Goal: Task Accomplishment & Management: Use online tool/utility

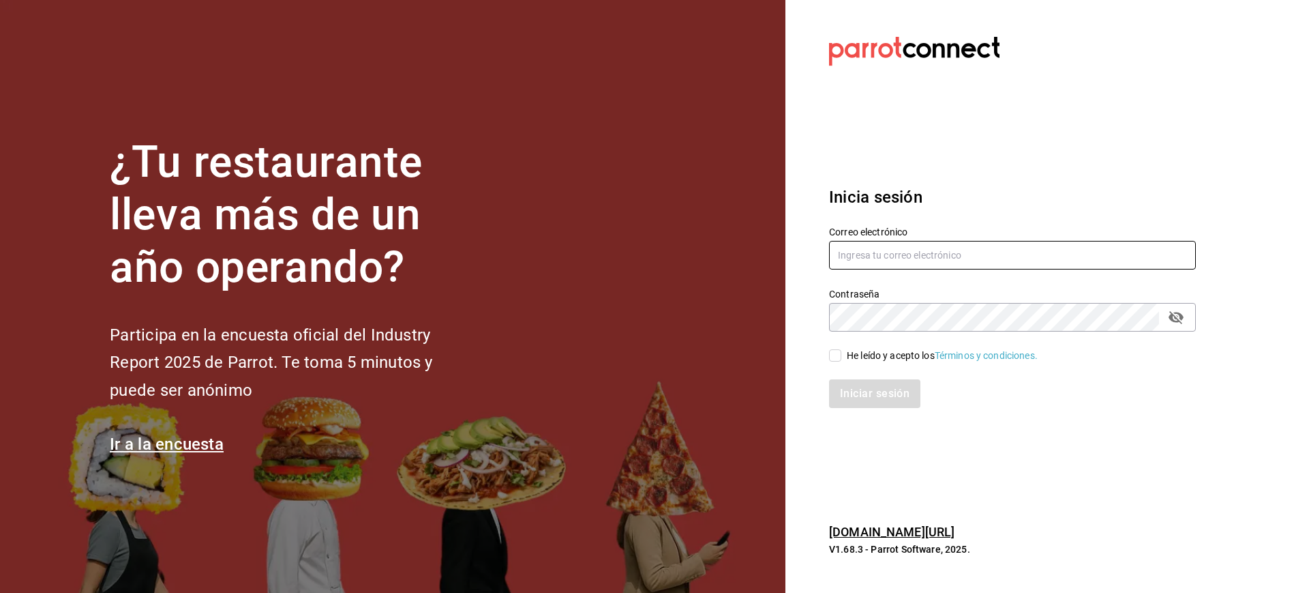
type input "luis.sanchez@grupocosteno.com"
click at [842, 348] on span "He leído y acepto los Términos y condiciones." at bounding box center [939, 355] width 196 height 14
click at [841, 349] on input "He leído y acepto los Términos y condiciones." at bounding box center [835, 355] width 12 height 12
checkbox input "true"
click at [878, 394] on button "Iniciar sesión" at bounding box center [875, 393] width 93 height 29
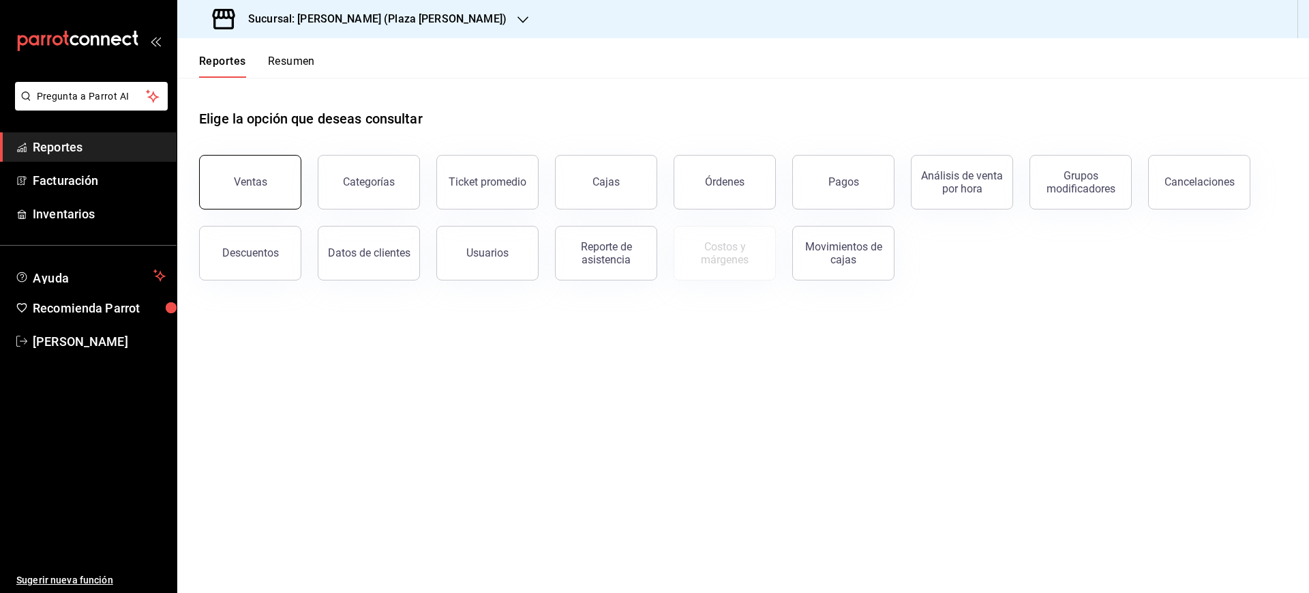
click at [260, 175] on button "Ventas" at bounding box center [250, 182] width 102 height 55
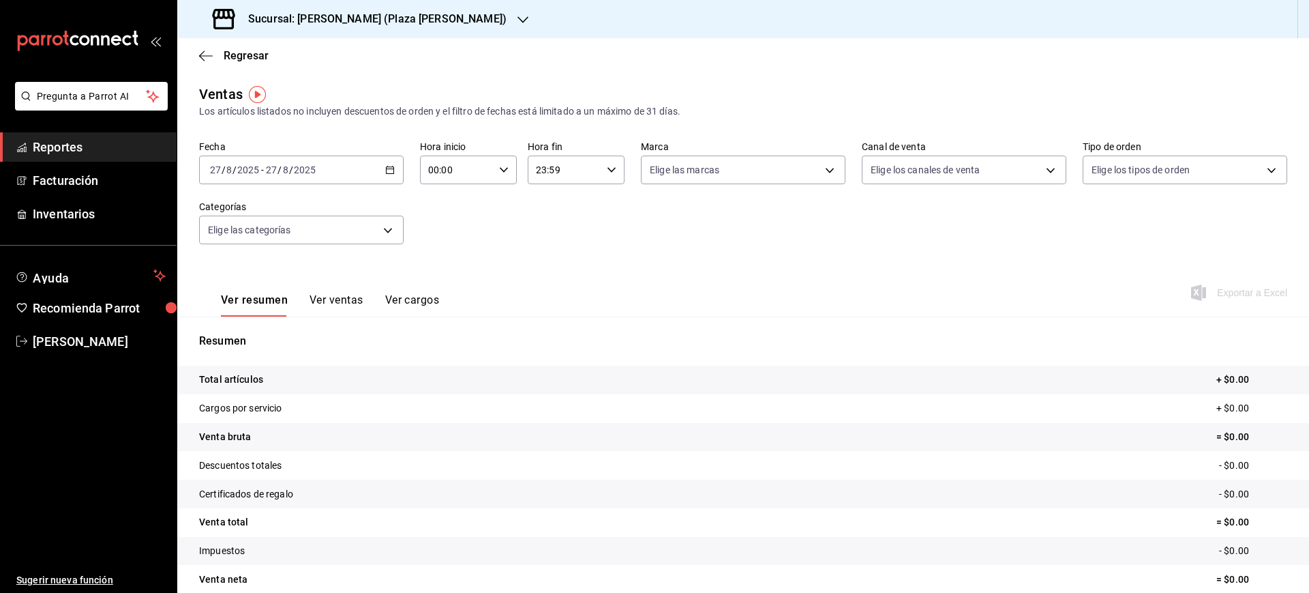
click at [248, 46] on div "Regresar" at bounding box center [743, 55] width 1132 height 35
click at [278, 168] on span "/" at bounding box center [280, 169] width 4 height 11
click at [294, 327] on span "Rango de fechas" at bounding box center [264, 334] width 106 height 14
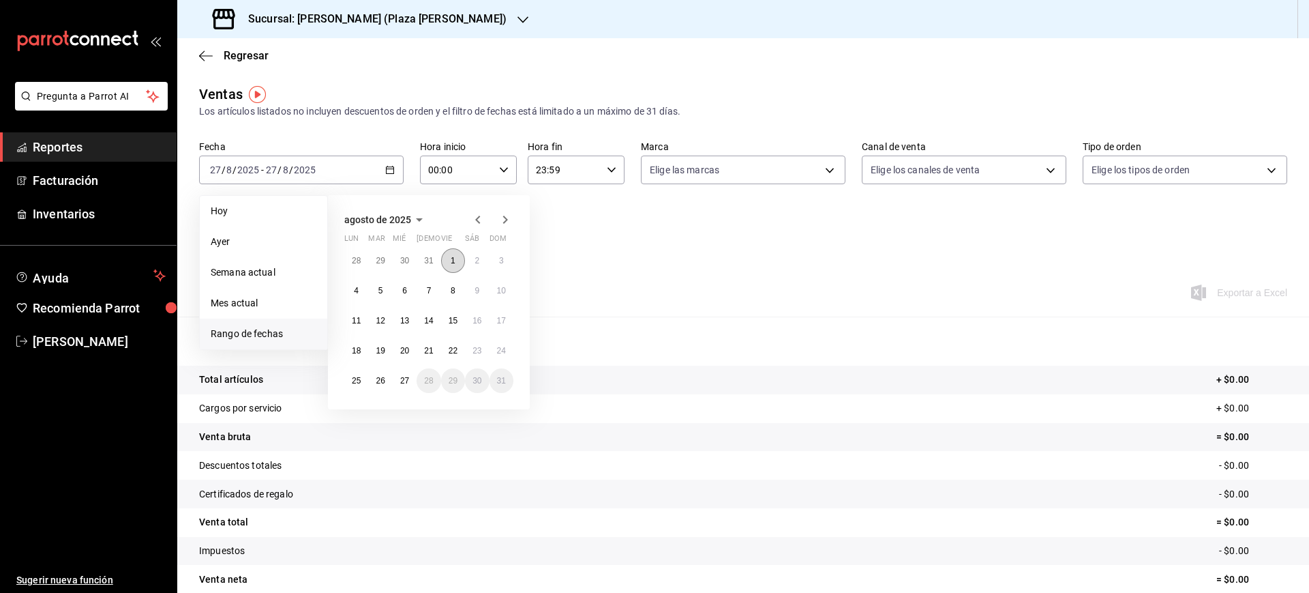
click at [454, 256] on abbr "1" at bounding box center [453, 261] width 5 height 10
click at [408, 378] on abbr "27" at bounding box center [404, 381] width 9 height 10
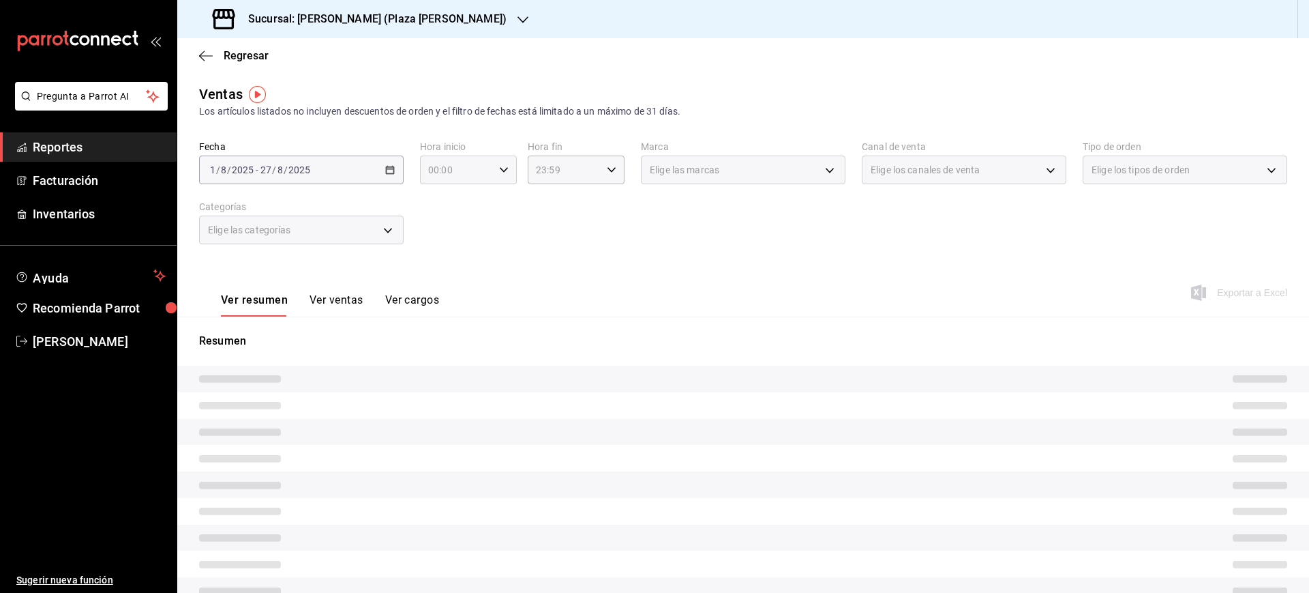
click at [507, 172] on div "00:00 Hora inicio" at bounding box center [468, 169] width 97 height 29
click at [503, 168] on div at bounding box center [654, 296] width 1309 height 593
click at [503, 168] on \(Stroke\) "button" at bounding box center [504, 169] width 8 height 5
click at [446, 280] on span "05" at bounding box center [441, 283] width 26 height 11
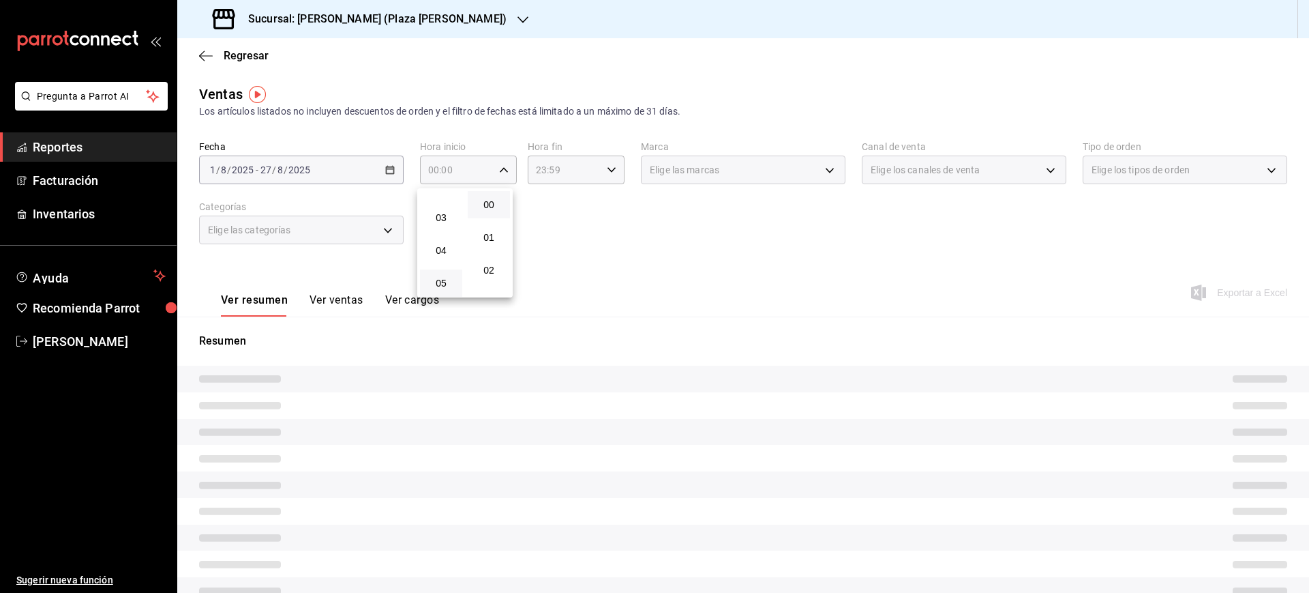
type input "05:00"
click at [549, 177] on div at bounding box center [654, 296] width 1309 height 593
click at [599, 171] on div "23:59 Hora fin" at bounding box center [576, 169] width 97 height 29
click at [556, 284] on span "05" at bounding box center [548, 288] width 26 height 11
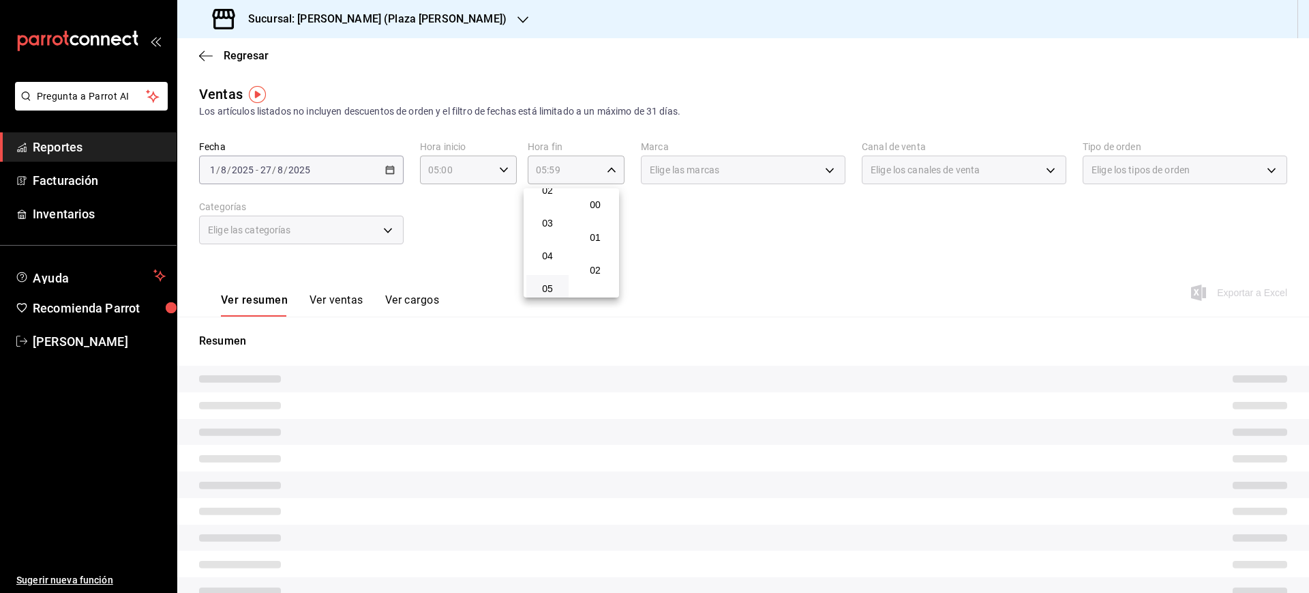
click at [599, 211] on button "00" at bounding box center [595, 204] width 42 height 27
type input "05:00"
click at [773, 240] on div at bounding box center [654, 296] width 1309 height 593
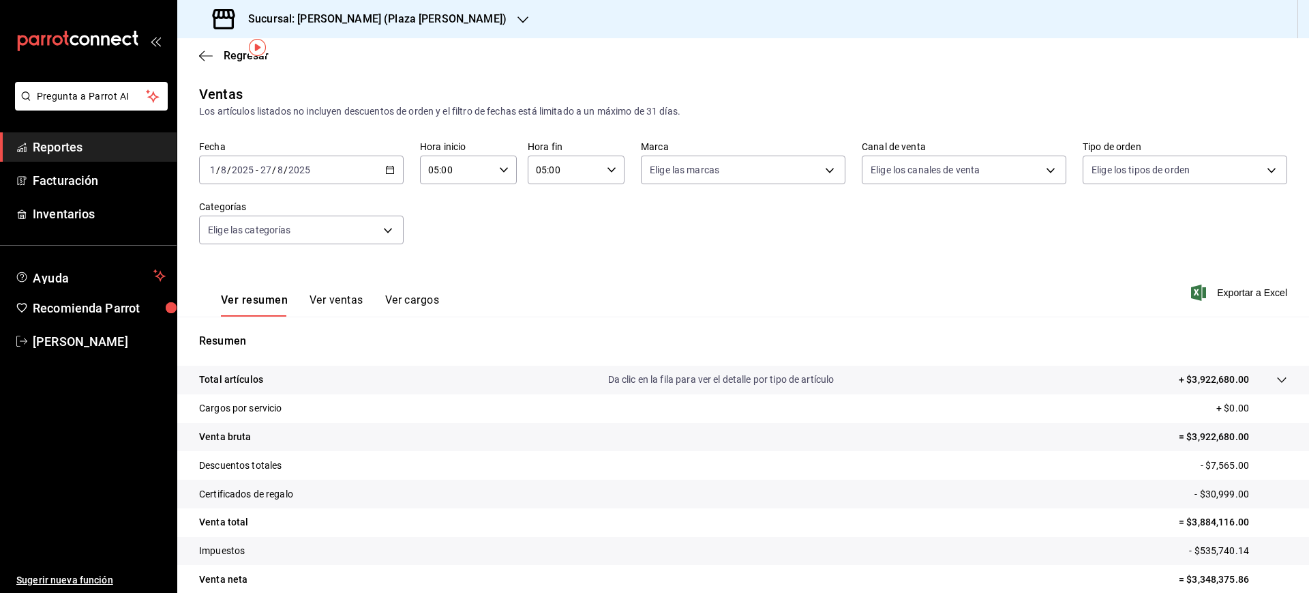
scroll to position [61, 0]
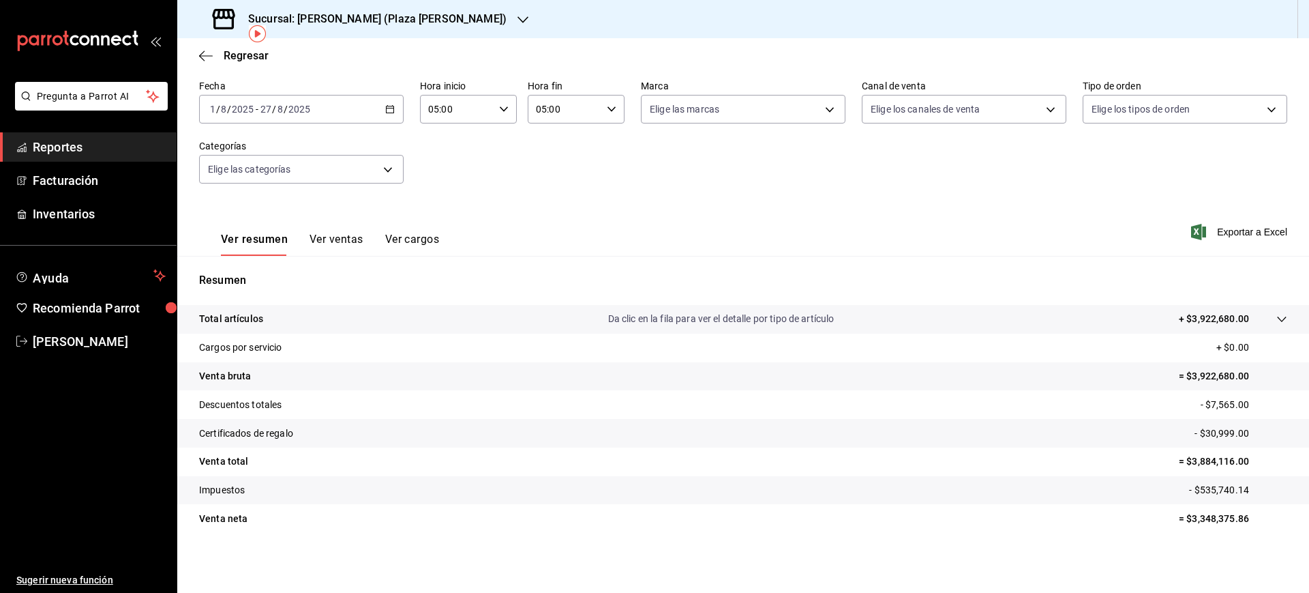
click at [342, 16] on h3 "Sucursal: Ichikani Sushi (Plaza Artz)" at bounding box center [371, 19] width 269 height 16
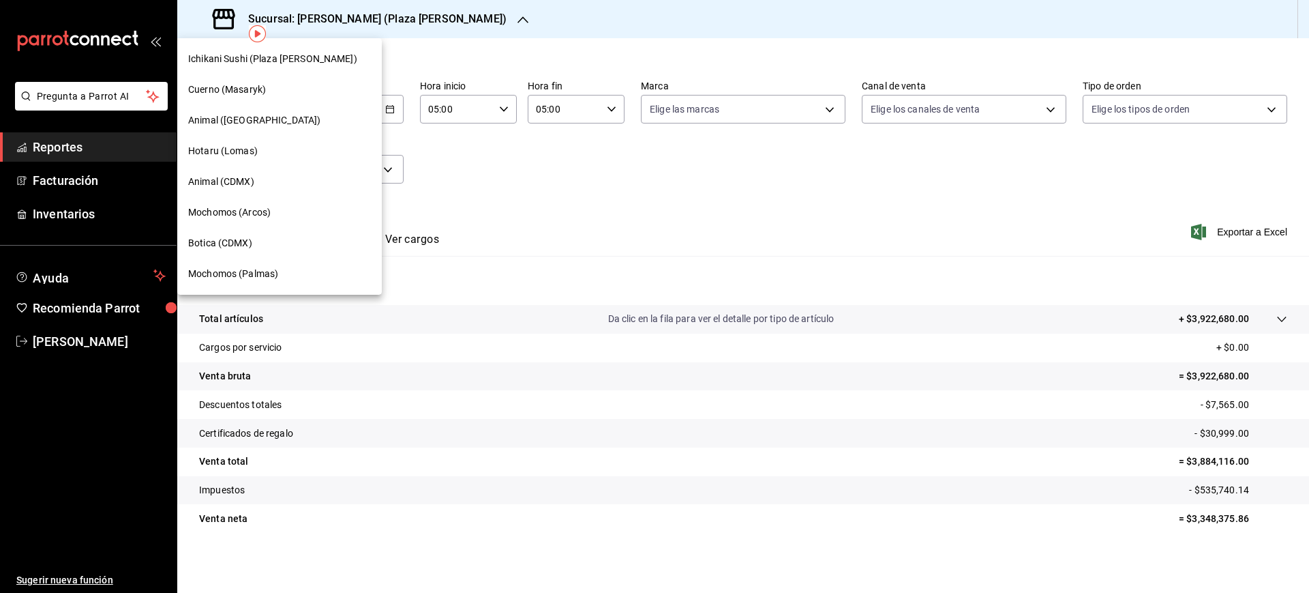
click at [239, 237] on span "Botica (CDMX)" at bounding box center [220, 243] width 64 height 14
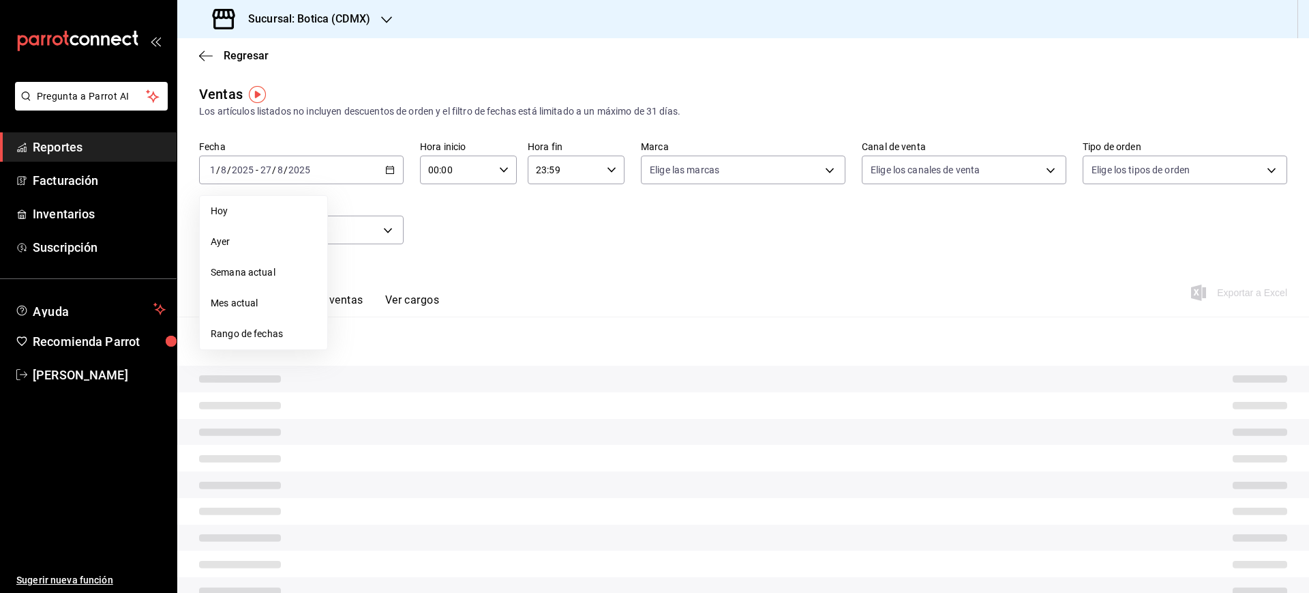
type input "05:00"
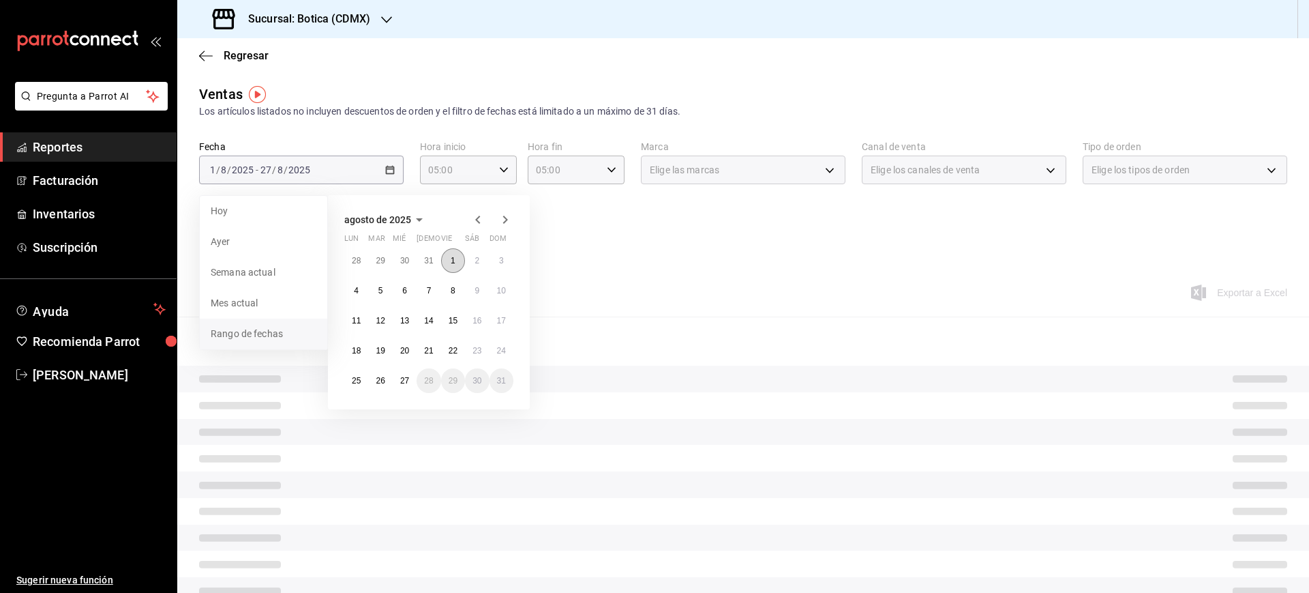
click at [455, 256] on abbr "1" at bounding box center [453, 261] width 5 height 10
click at [409, 380] on abbr "27" at bounding box center [404, 381] width 9 height 10
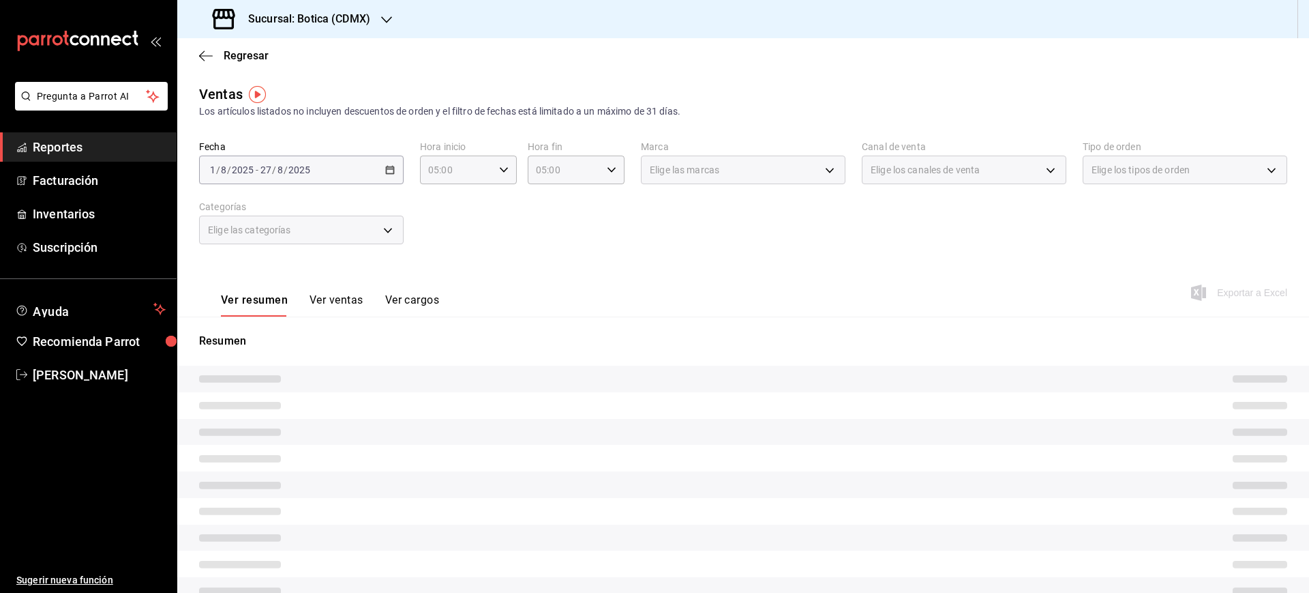
click at [554, 234] on div "Fecha 2025-08-01 1 / 8 / 2025 - 2025-08-27 27 / 8 / 2025 Hora inicio 05:00 Hora…" at bounding box center [743, 200] width 1088 height 120
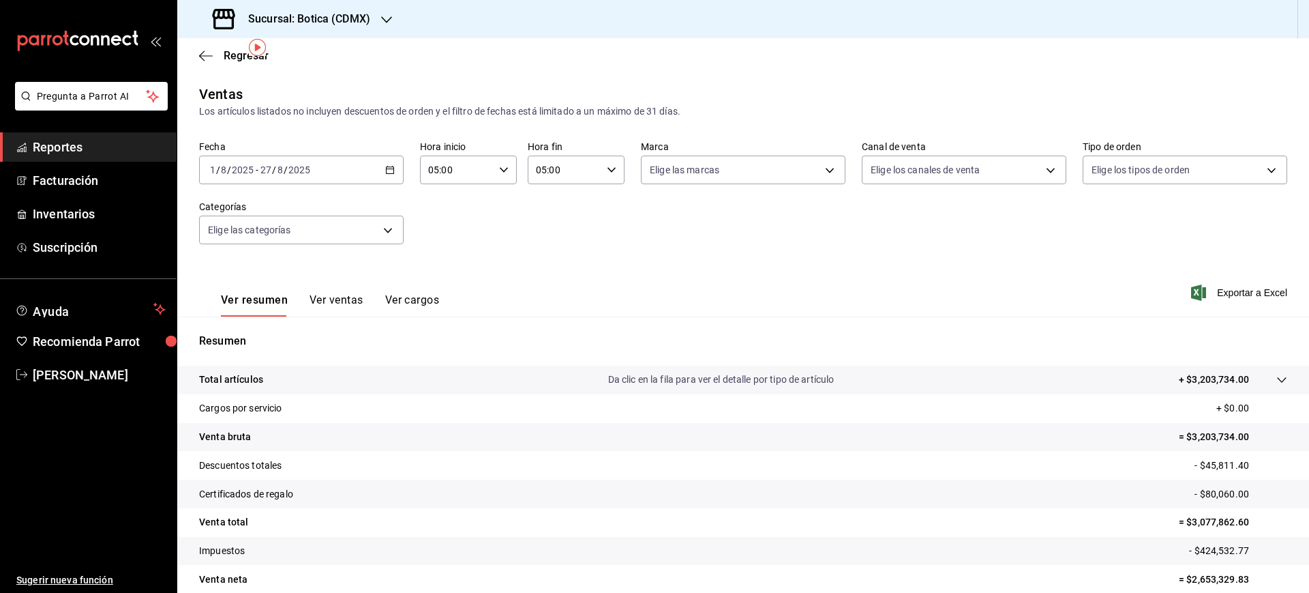
scroll to position [61, 0]
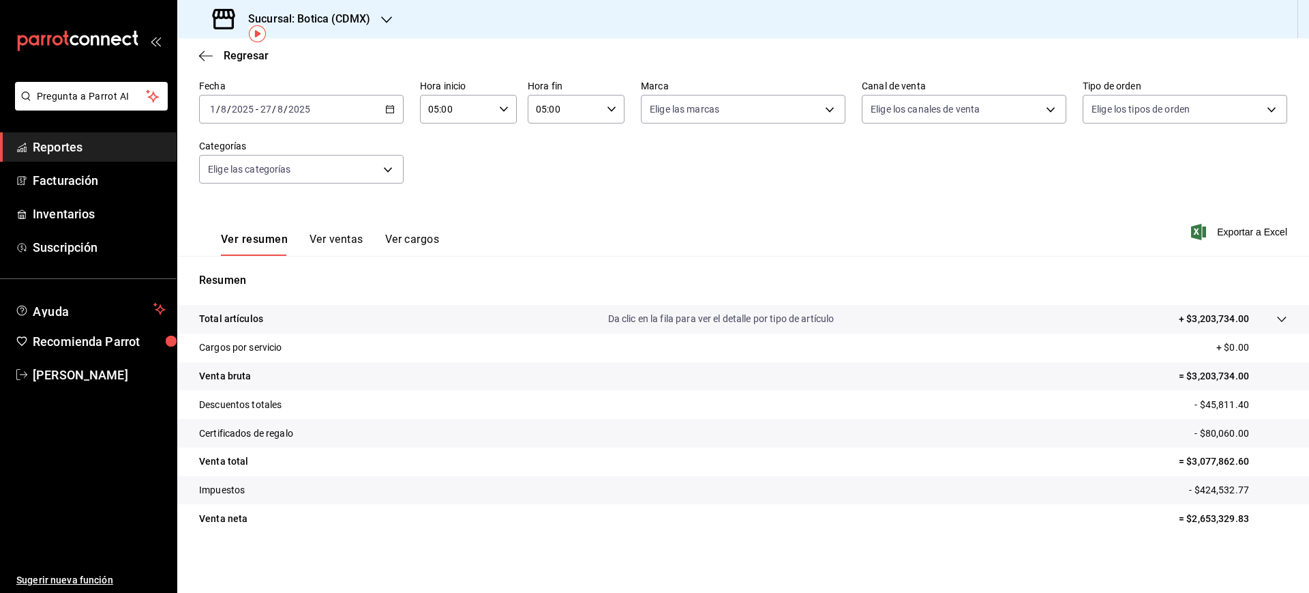
click at [394, 110] on div "2025-08-01 1 / 8 / 2025 - 2025-08-27 27 / 8 / 2025" at bounding box center [301, 109] width 205 height 29
click at [380, 14] on div "Sucursal: Botica (CDMX)" at bounding box center [292, 19] width 209 height 38
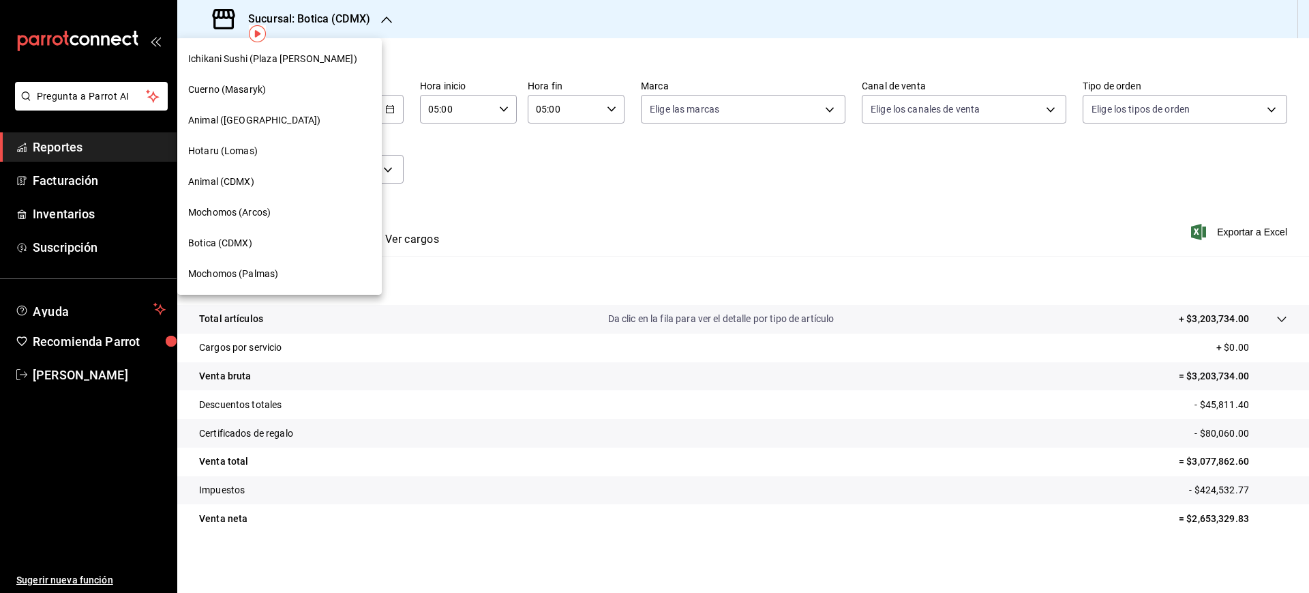
click at [267, 153] on div "Hotaru (Lomas)" at bounding box center [279, 151] width 183 height 14
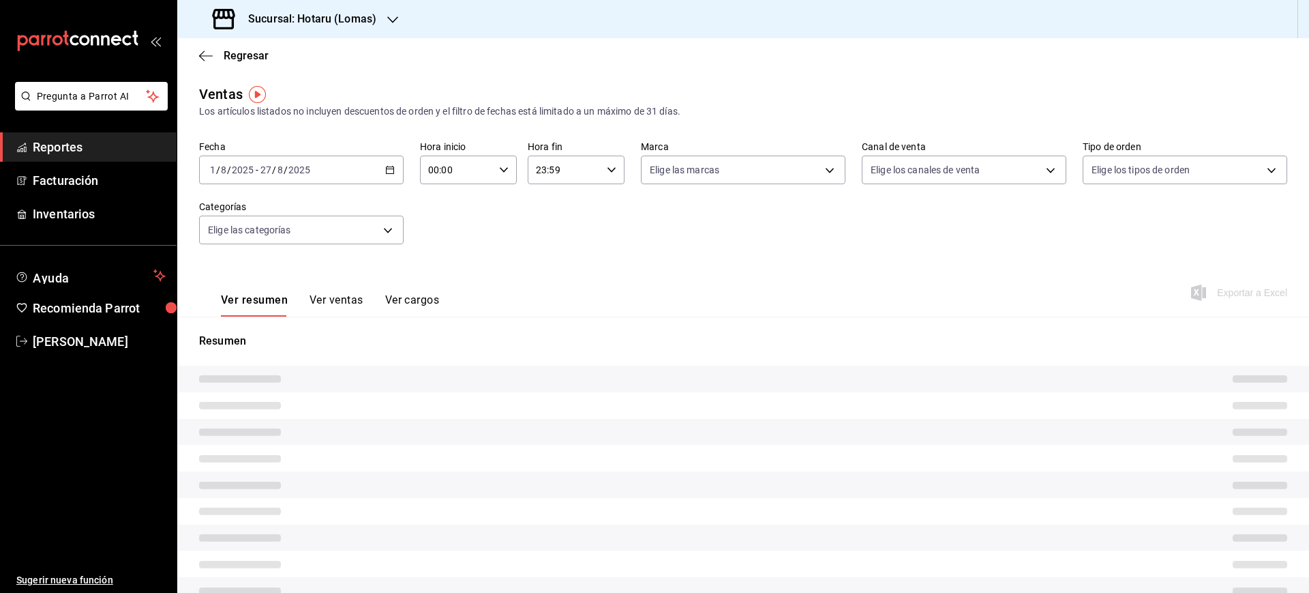
type input "05:00"
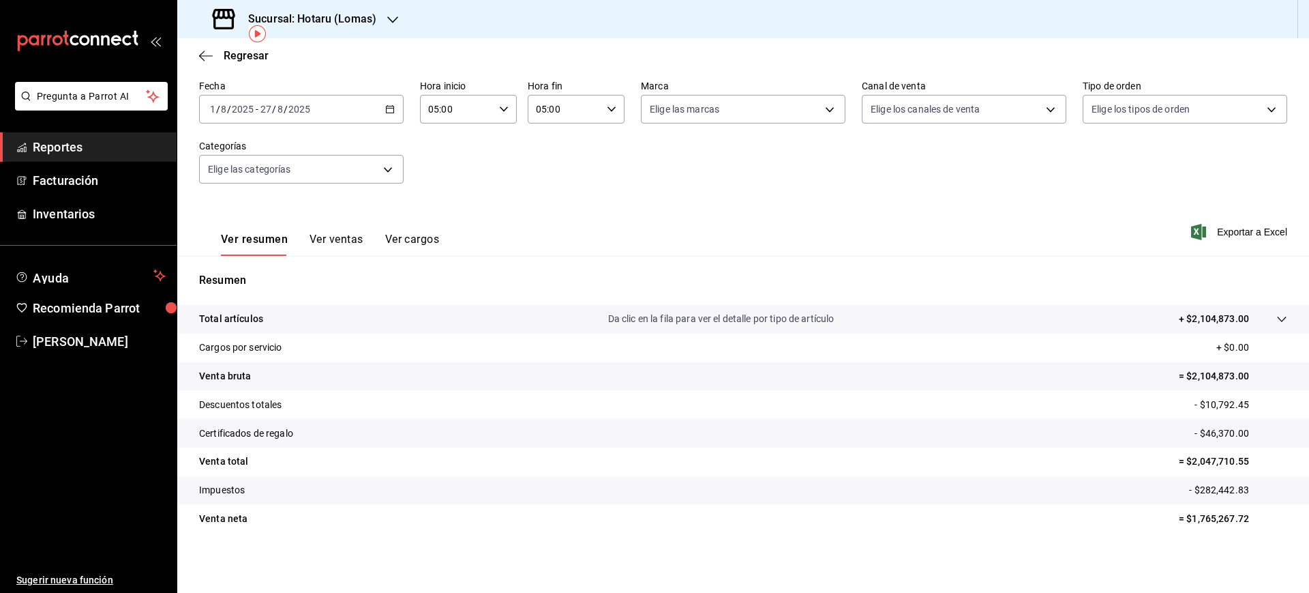
scroll to position [61, 0]
drag, startPoint x: 101, startPoint y: 348, endPoint x: 123, endPoint y: 346, distance: 22.7
click at [101, 348] on span "Luis Sanchez" at bounding box center [99, 341] width 133 height 18
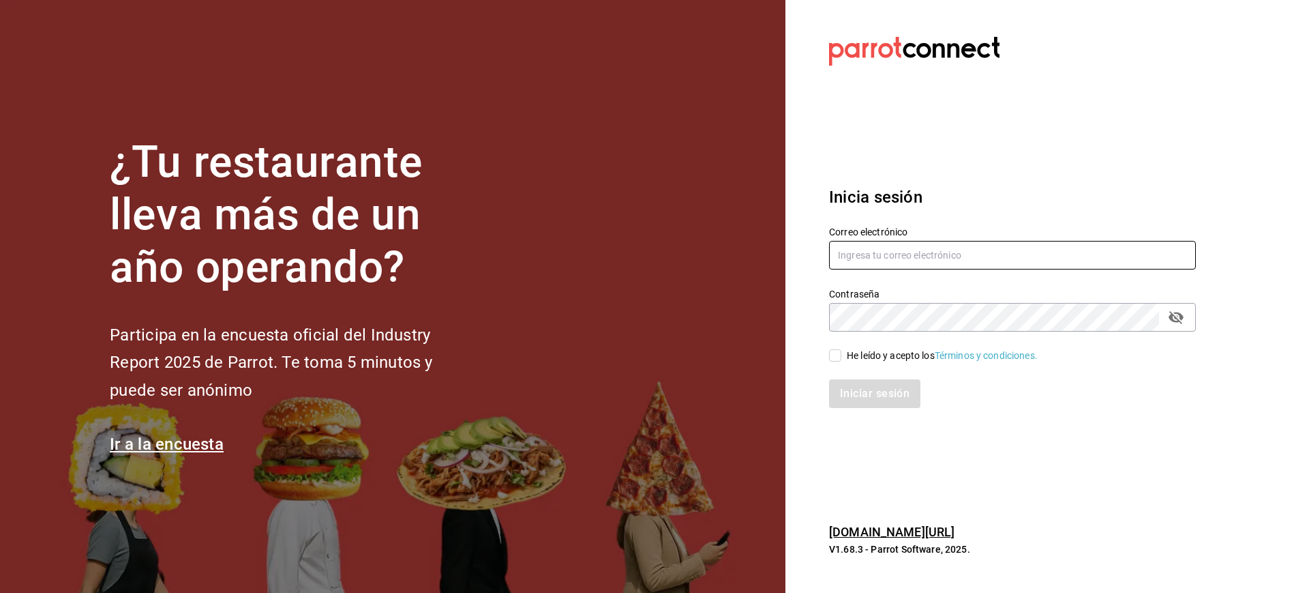
type input "luis.sanchez@grupocosteno.com"
